Goal: Task Accomplishment & Management: Manage account settings

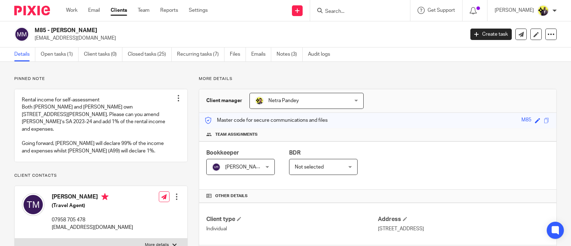
click at [372, 12] on input "Search" at bounding box center [356, 12] width 64 height 6
click at [376, 11] on input "Search" at bounding box center [356, 12] width 64 height 6
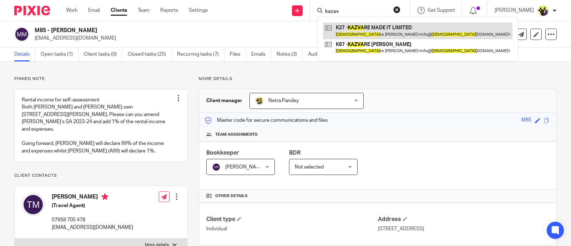
type input "kazav"
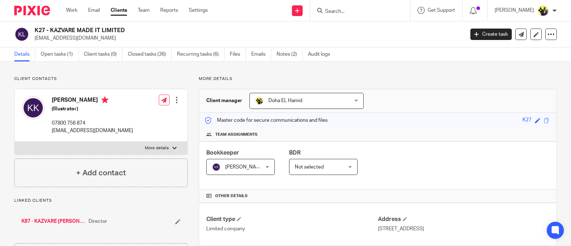
click at [369, 10] on input "Search" at bounding box center [356, 12] width 64 height 6
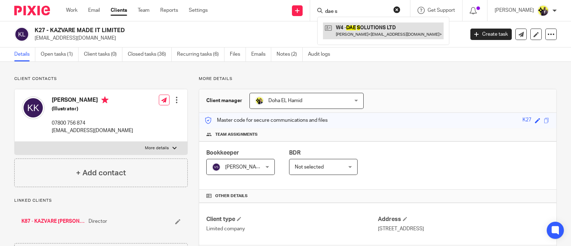
type input "dae s"
click at [381, 30] on link at bounding box center [383, 30] width 121 height 16
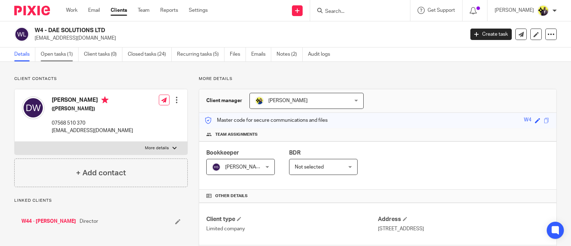
click at [64, 54] on link "Open tasks (1)" at bounding box center [60, 54] width 38 height 14
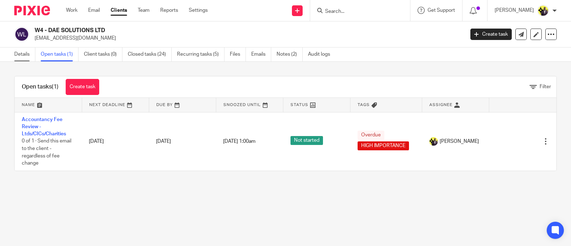
click at [16, 52] on link "Details" at bounding box center [24, 54] width 21 height 14
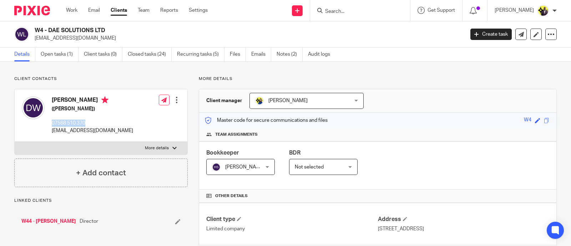
drag, startPoint x: 93, startPoint y: 122, endPoint x: 48, endPoint y: 125, distance: 44.7
click at [48, 125] on div "Daniel Wilkes (Carpenter) 07568 510 370 danwilkes95@icloud.com" at bounding box center [77, 115] width 111 height 45
copy p "07568 510 370"
click at [199, 53] on link "Recurring tasks (5)" at bounding box center [200, 54] width 47 height 14
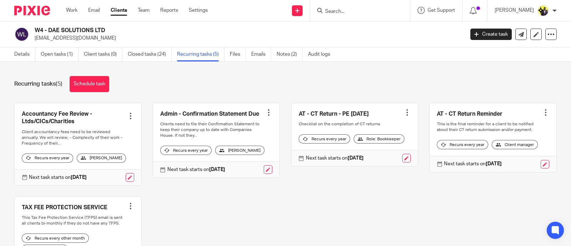
click at [360, 9] on input "Search" at bounding box center [356, 12] width 64 height 6
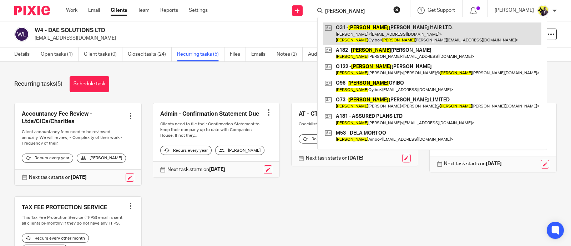
type input "[PERSON_NAME]"
click at [391, 27] on link at bounding box center [432, 33] width 218 height 22
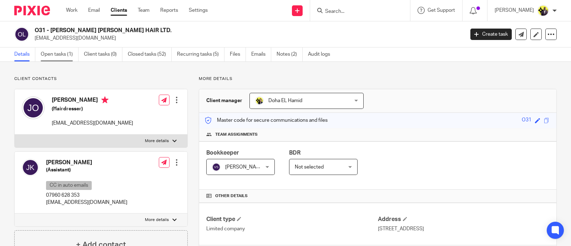
click at [70, 54] on link "Open tasks (1)" at bounding box center [60, 54] width 38 height 14
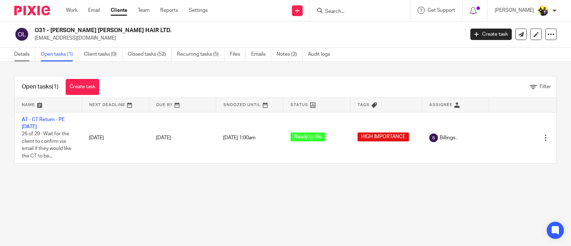
click at [14, 54] on link "Details" at bounding box center [24, 54] width 21 height 14
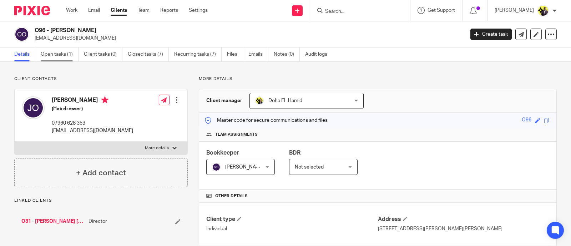
click at [61, 49] on link "Open tasks (1)" at bounding box center [60, 54] width 38 height 14
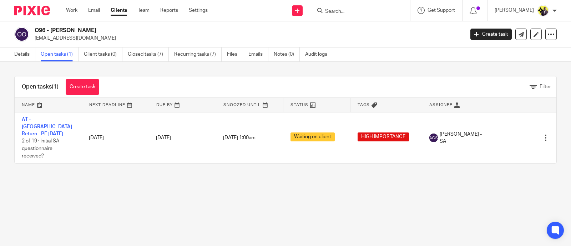
click at [366, 13] on input "Search" at bounding box center [356, 12] width 64 height 6
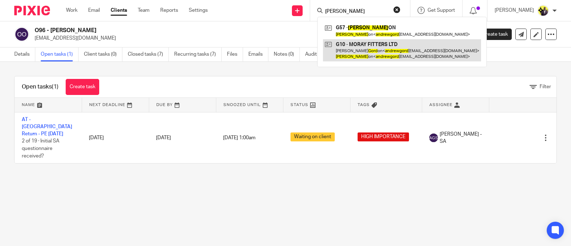
type input "andrew gord"
click at [377, 51] on link at bounding box center [402, 50] width 158 height 22
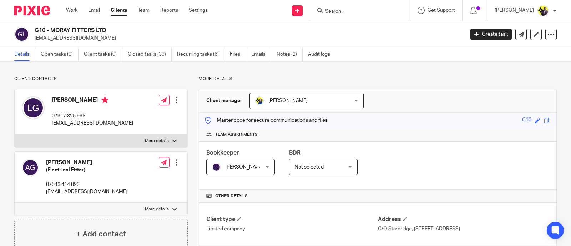
drag, startPoint x: 111, startPoint y: 30, endPoint x: 32, endPoint y: 31, distance: 79.2
click at [32, 31] on div "G10 - MORAY FITTERS LTD andrewgordon015@gmail.com" at bounding box center [236, 34] width 445 height 15
click at [376, 9] on form at bounding box center [362, 10] width 76 height 9
drag, startPoint x: 369, startPoint y: 10, endPoint x: 366, endPoint y: 14, distance: 5.4
click at [368, 10] on input "Search" at bounding box center [356, 12] width 64 height 6
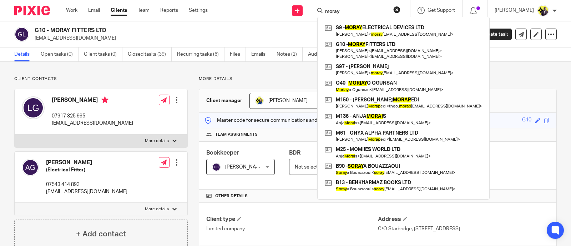
type input "moray"
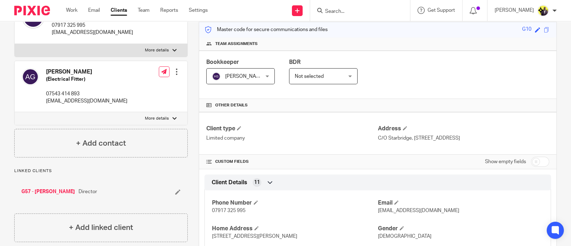
scroll to position [178, 0]
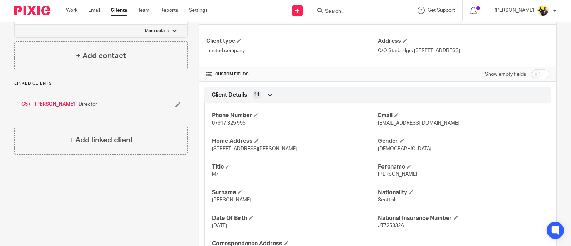
click at [62, 101] on link "G57 - ANDREW GORDON" at bounding box center [48, 104] width 54 height 7
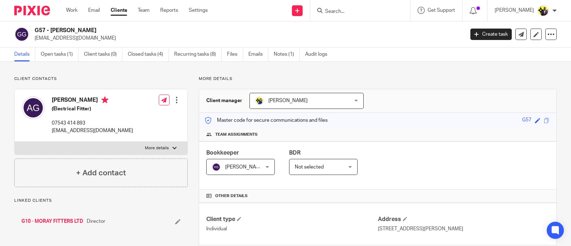
click at [35, 31] on h2 "G57 - [PERSON_NAME]" at bounding box center [205, 30] width 340 height 7
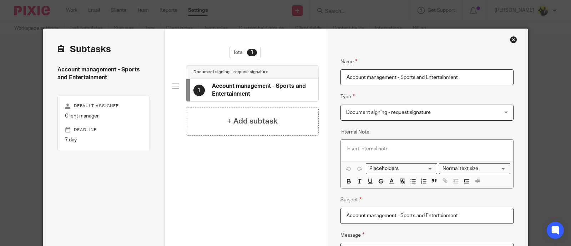
scroll to position [44, 0]
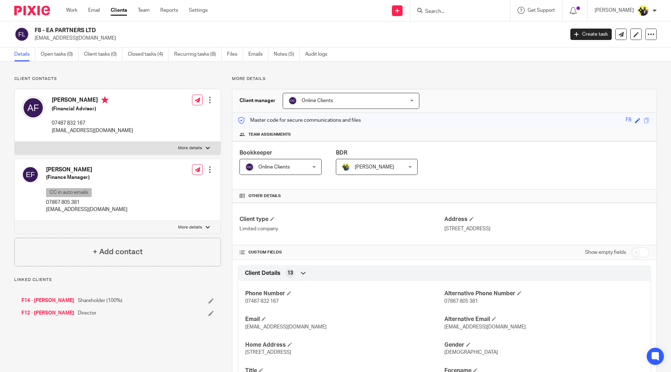
click at [334, 99] on span "Online Clients" at bounding box center [340, 100] width 104 height 15
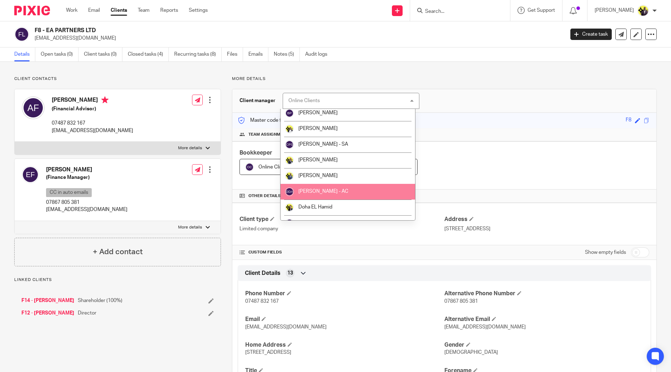
scroll to position [89, 0]
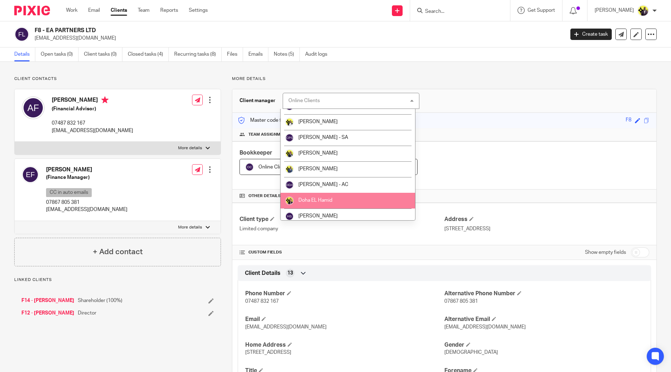
click at [323, 201] on span "Doha EL Hamid" at bounding box center [315, 200] width 34 height 5
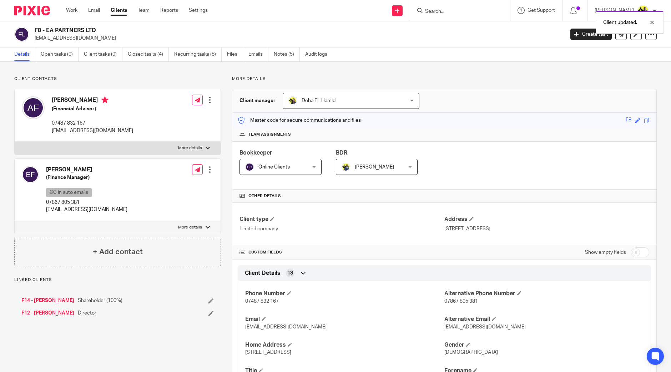
click at [284, 169] on span "Online Clients" at bounding box center [275, 166] width 61 height 15
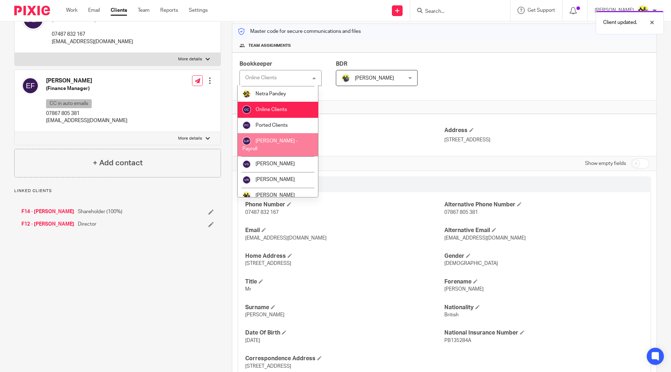
scroll to position [287, 0]
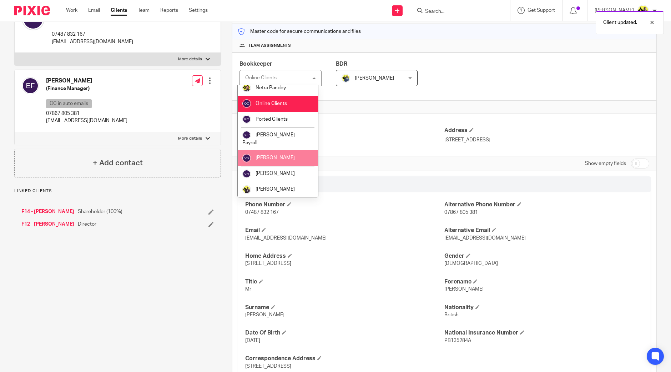
click at [280, 155] on li "[PERSON_NAME]" at bounding box center [278, 158] width 80 height 16
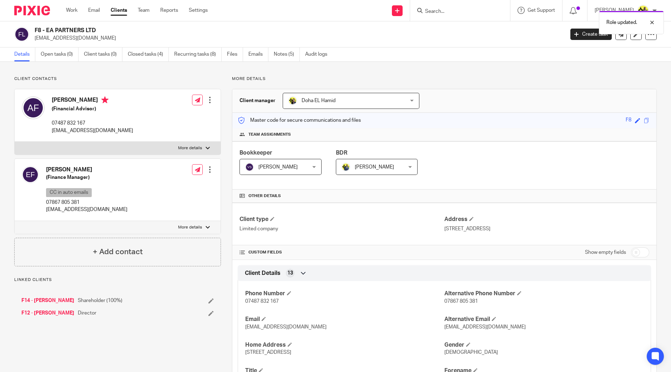
click at [48, 314] on link "F12 - [PERSON_NAME]" at bounding box center [47, 312] width 53 height 7
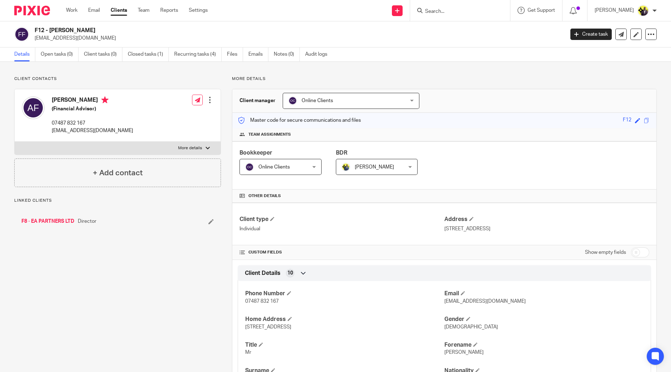
click at [302, 103] on span "Online Clients" at bounding box center [340, 100] width 104 height 15
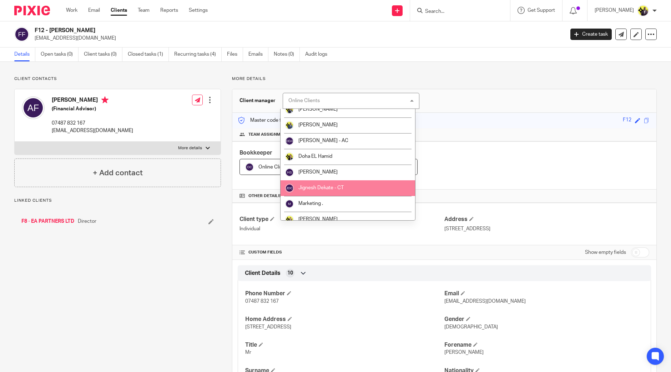
scroll to position [134, 0]
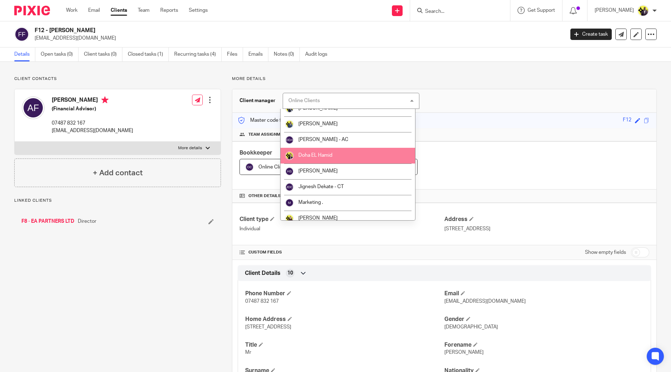
click at [318, 158] on li "Doha EL Hamid" at bounding box center [347, 156] width 134 height 16
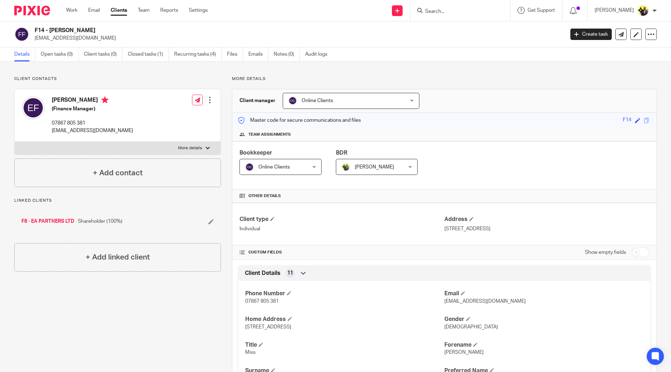
click at [319, 103] on span "Online Clients" at bounding box center [340, 100] width 104 height 15
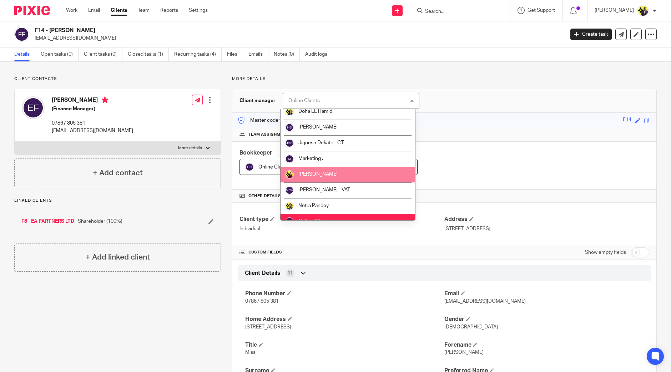
scroll to position [178, 0]
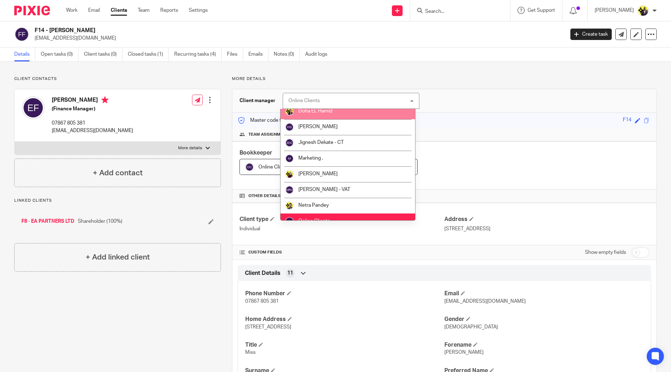
click at [316, 115] on li "Doha EL Hamid" at bounding box center [347, 111] width 134 height 16
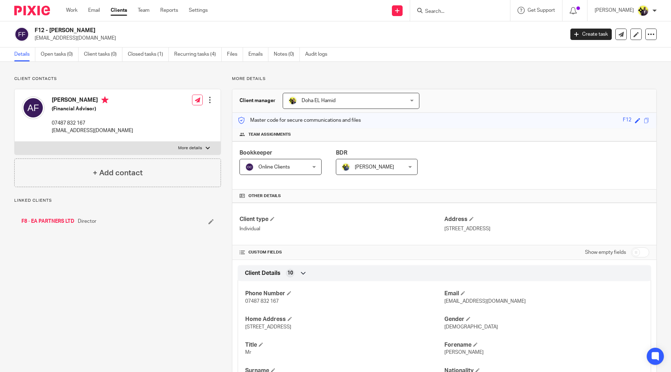
click at [275, 166] on span "Online Clients" at bounding box center [273, 166] width 31 height 5
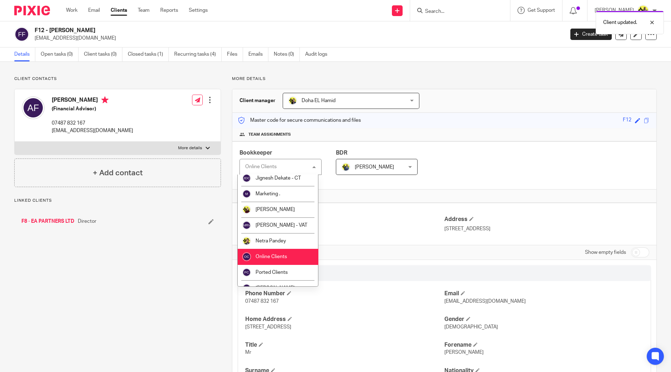
scroll to position [268, 0]
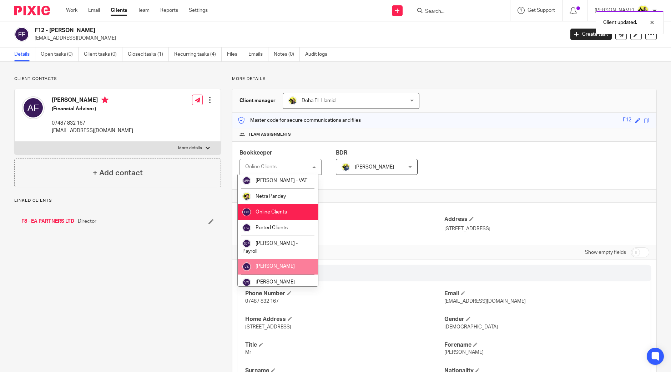
click at [277, 262] on li "[PERSON_NAME]" at bounding box center [278, 267] width 80 height 16
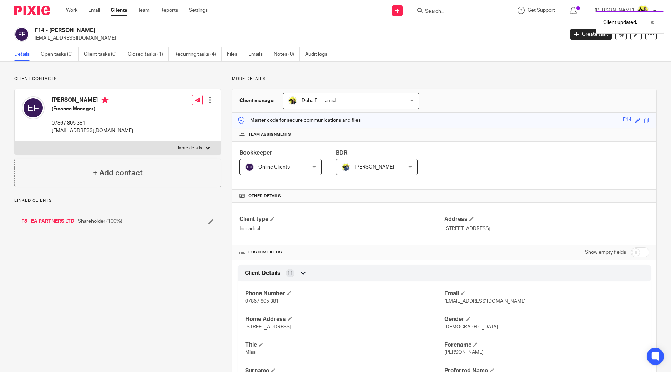
click at [267, 169] on span "Online Clients" at bounding box center [275, 166] width 61 height 15
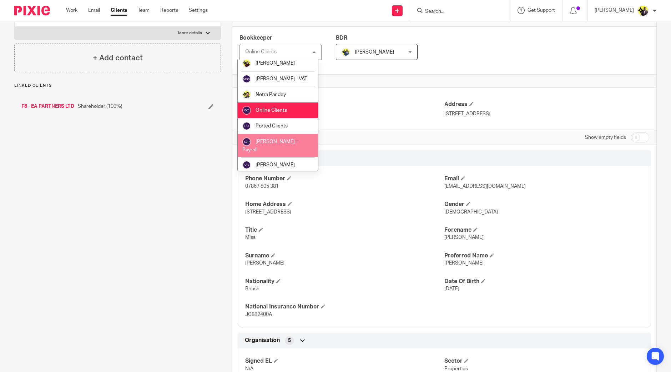
scroll to position [268, 0]
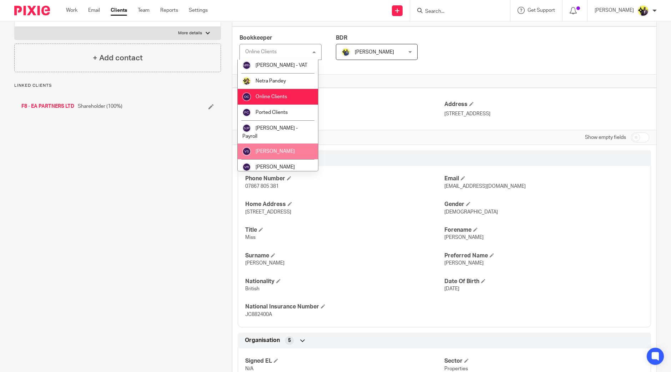
click at [279, 152] on span "[PERSON_NAME]" at bounding box center [274, 151] width 39 height 5
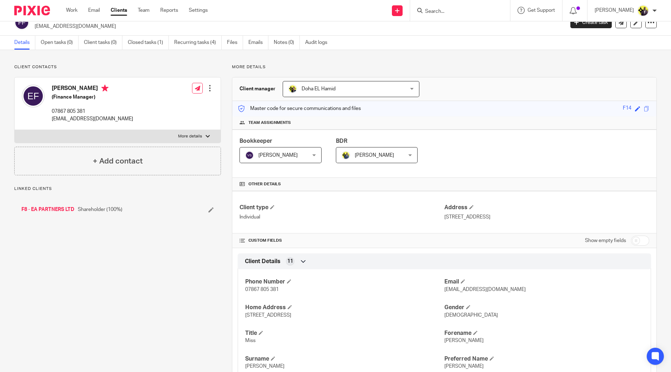
scroll to position [0, 0]
